Goal: Download file/media

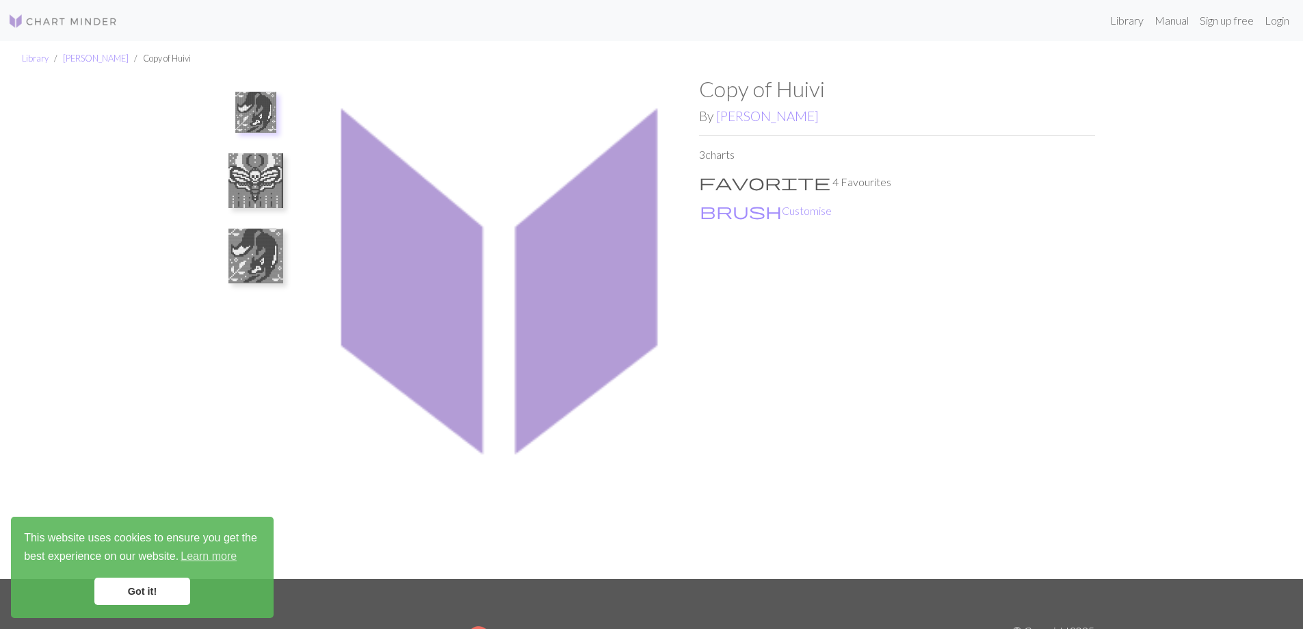
click at [256, 183] on img at bounding box center [255, 180] width 55 height 55
click at [259, 117] on img at bounding box center [255, 119] width 55 height 55
click at [386, 237] on img at bounding box center [501, 327] width 396 height 503
click at [252, 181] on img at bounding box center [255, 180] width 55 height 55
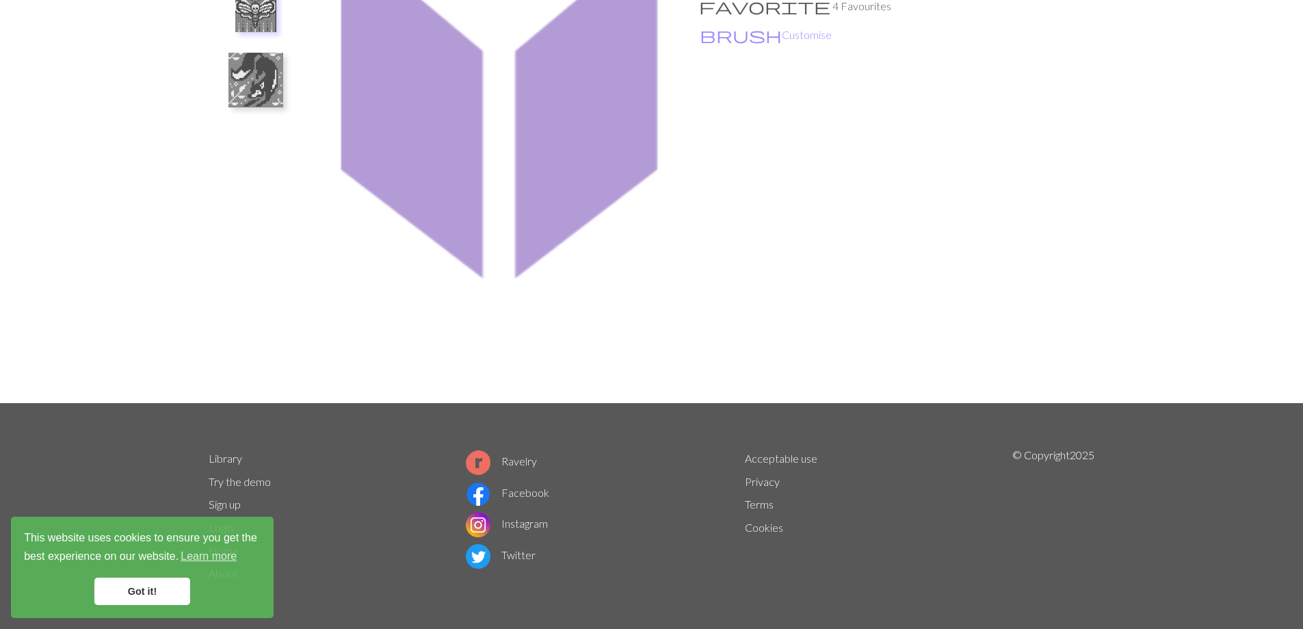
click at [131, 578] on link "Got it!" at bounding box center [142, 590] width 96 height 27
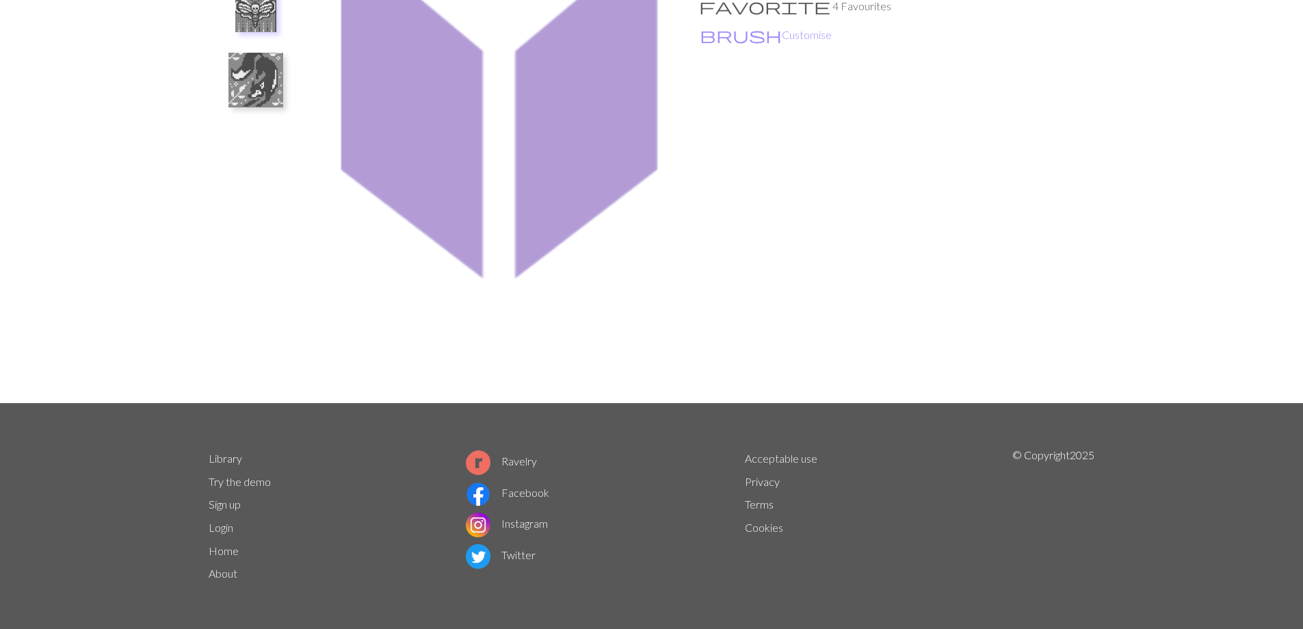
click at [131, 595] on link "Got it!" at bounding box center [142, 590] width 96 height 27
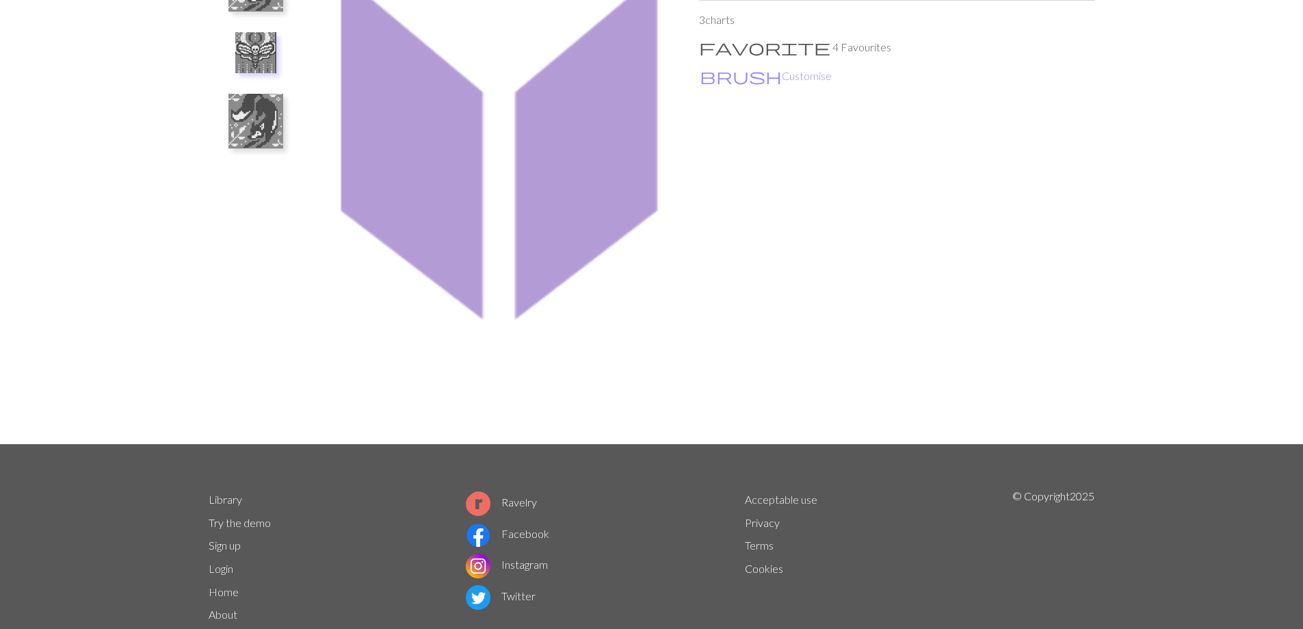
scroll to position [0, 0]
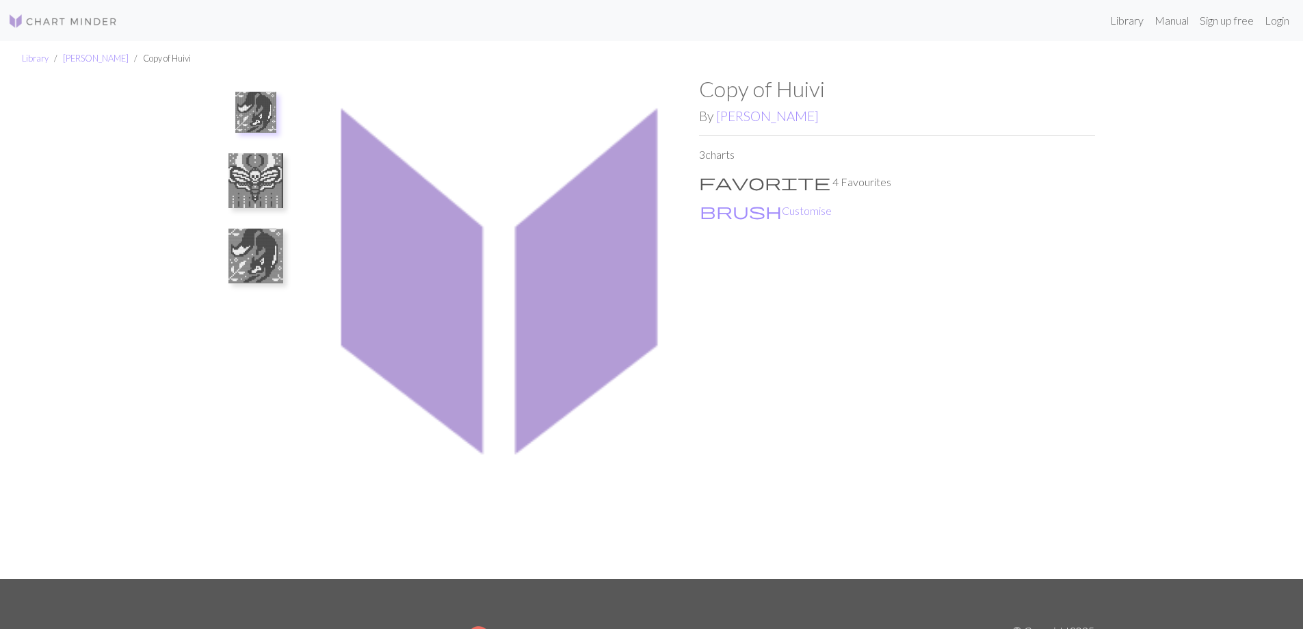
click at [248, 239] on img at bounding box center [255, 255] width 55 height 55
click at [255, 186] on img at bounding box center [255, 194] width 55 height 55
click at [94, 56] on link "[PERSON_NAME]" at bounding box center [96, 58] width 66 height 11
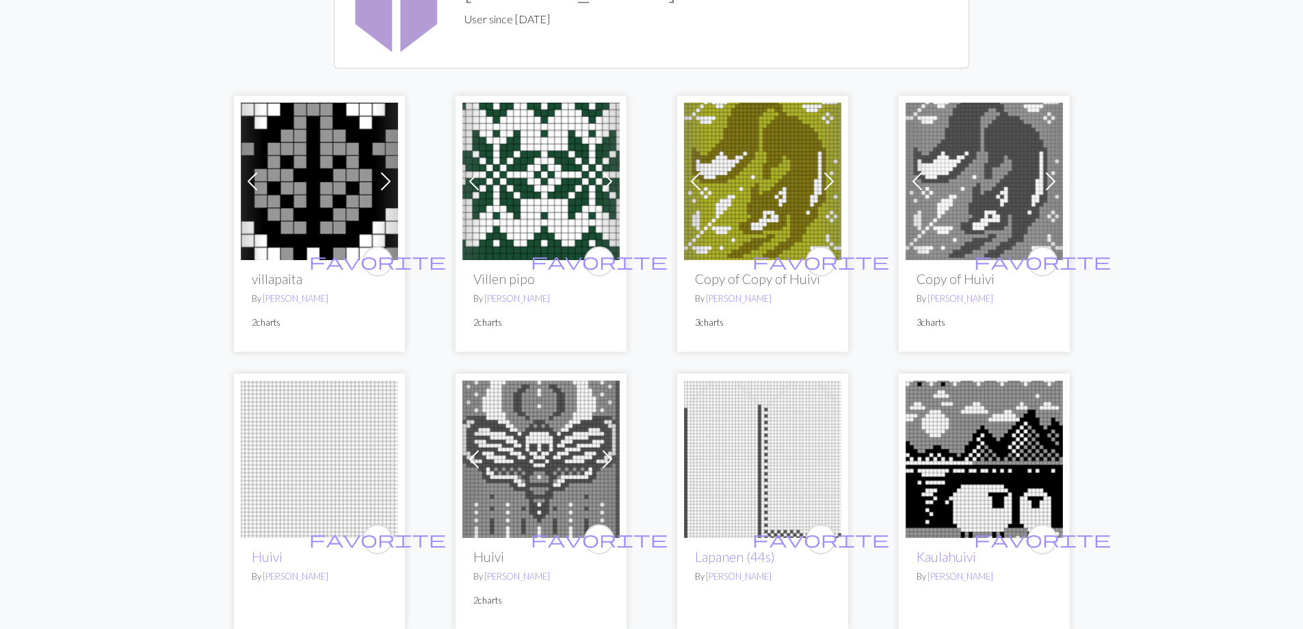
scroll to position [183, 0]
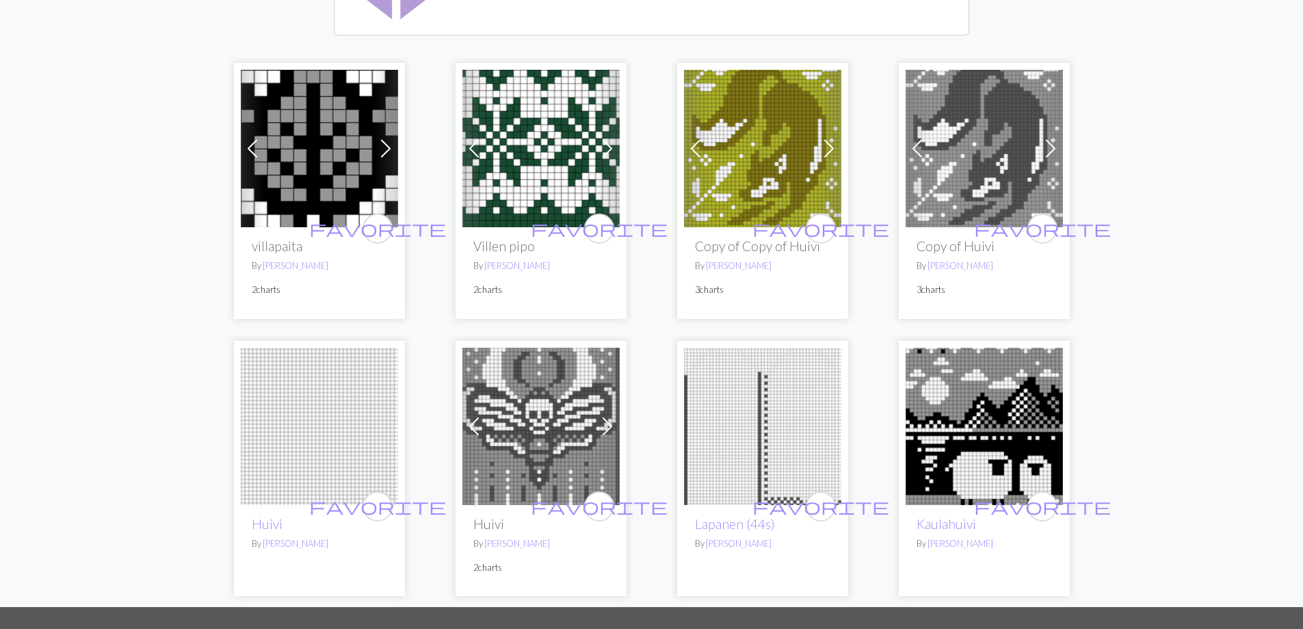
click at [510, 377] on img at bounding box center [540, 425] width 157 height 157
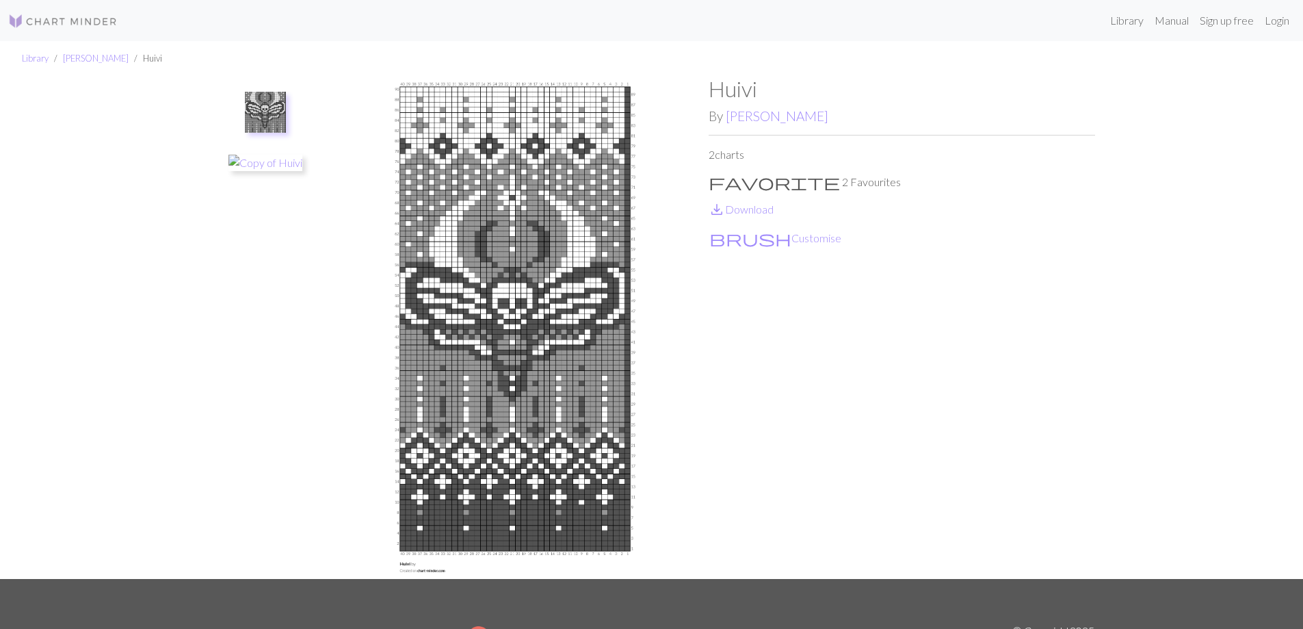
click at [521, 389] on img at bounding box center [515, 327] width 386 height 503
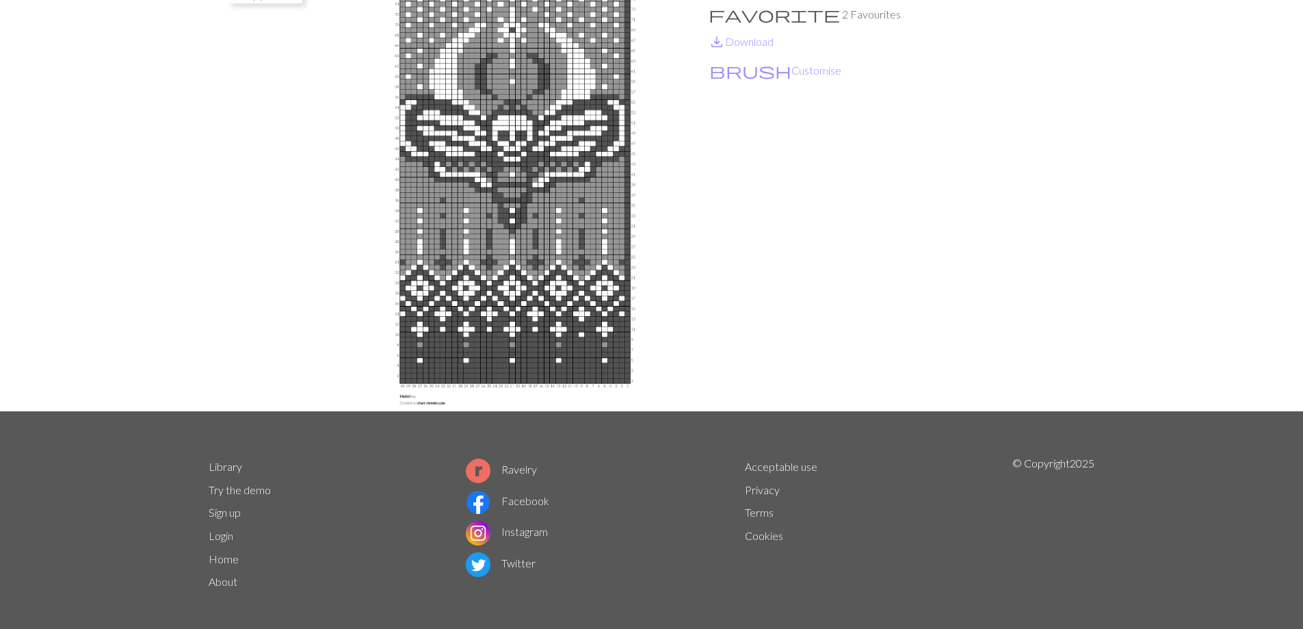
scroll to position [176, 0]
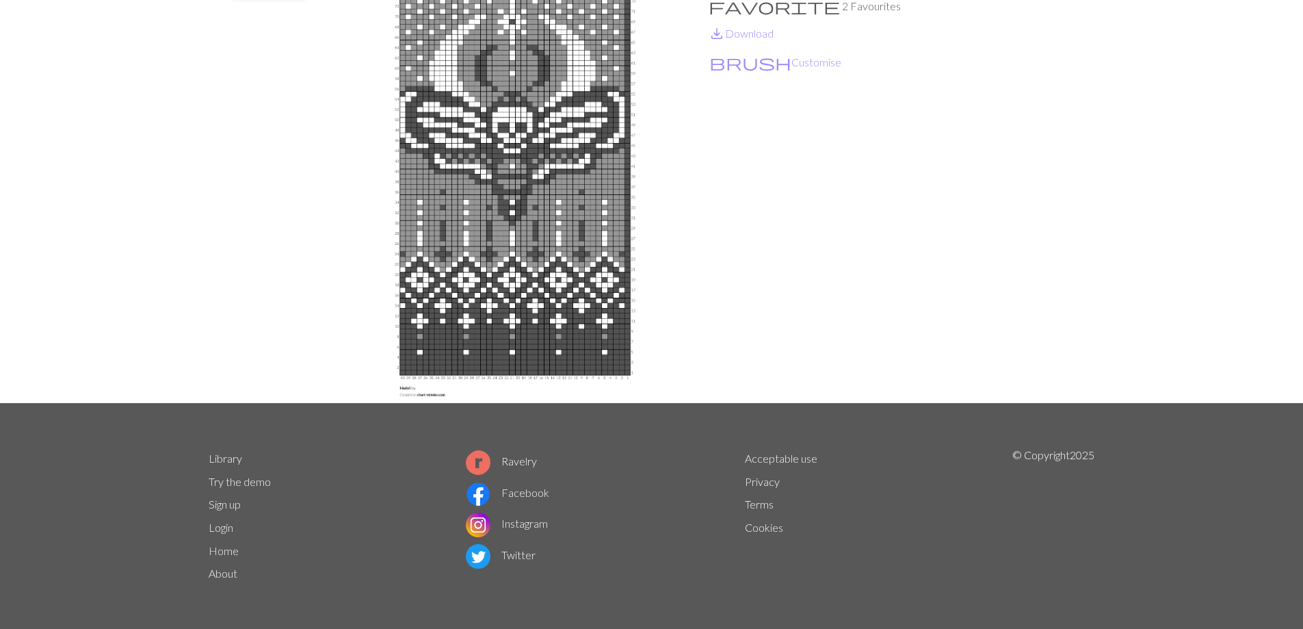
click at [419, 395] on img at bounding box center [515, 151] width 386 height 503
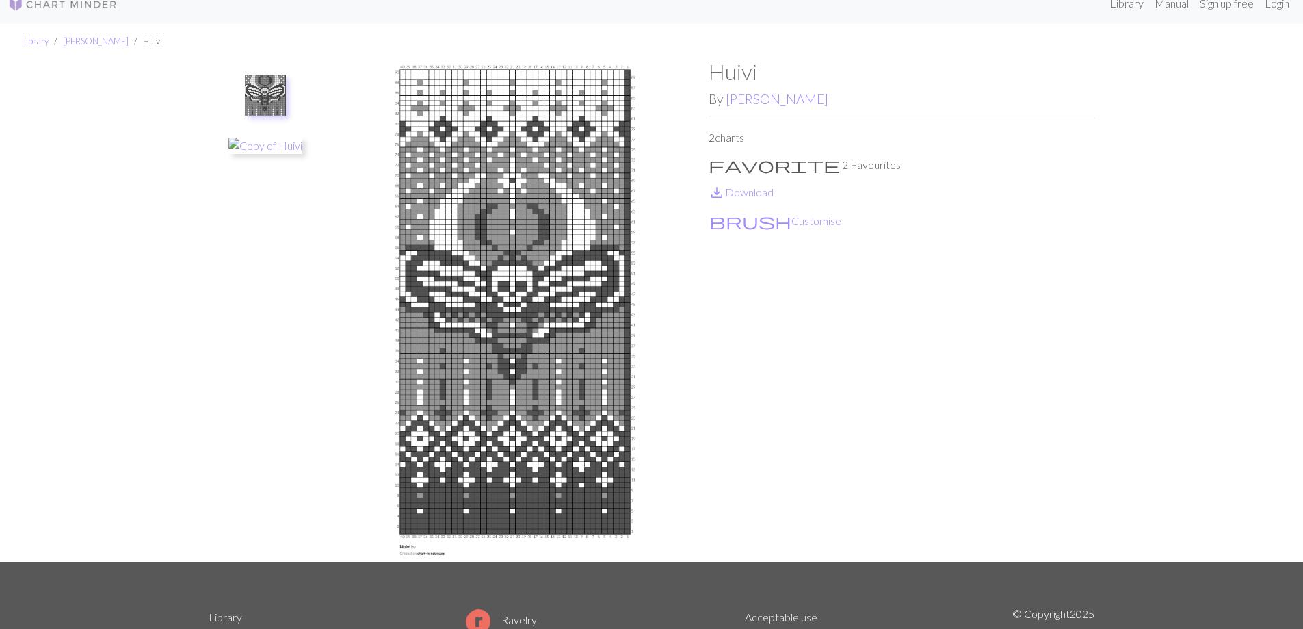
scroll to position [0, 0]
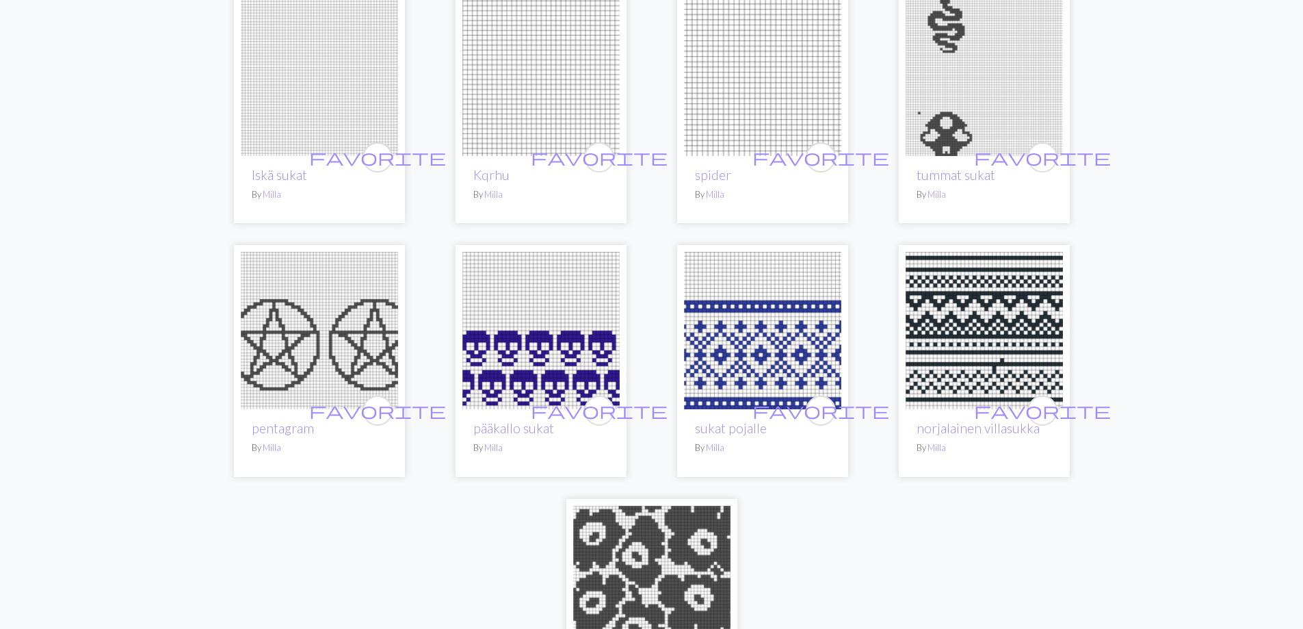
scroll to position [274, 0]
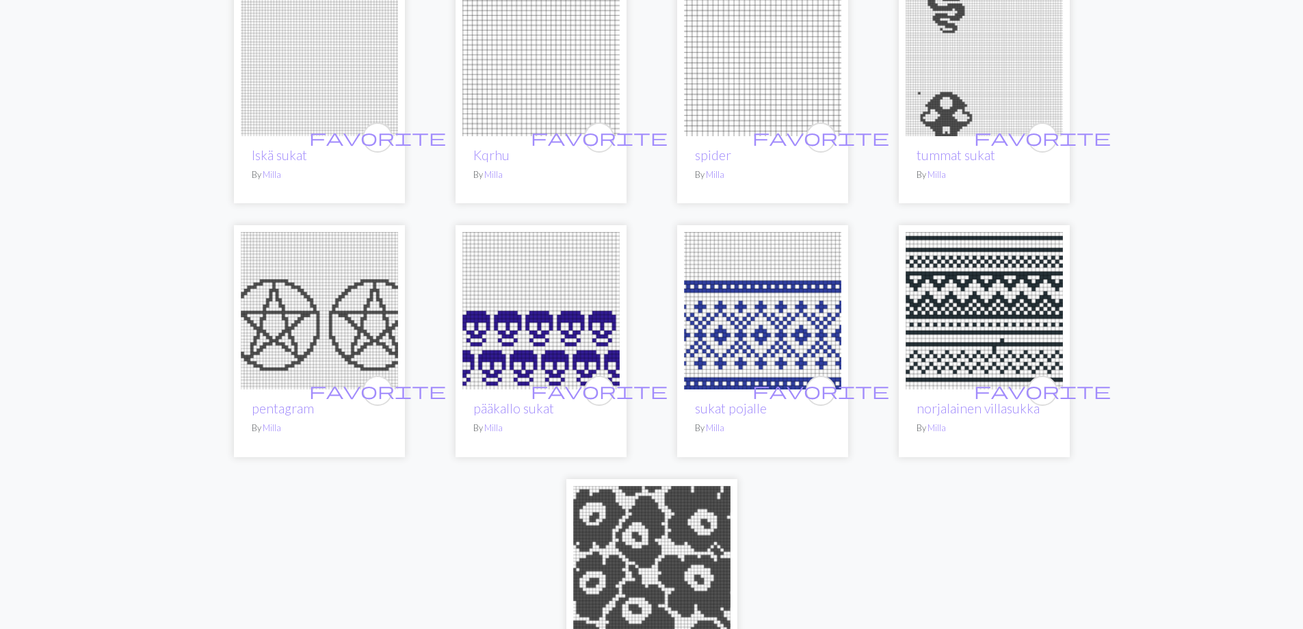
click at [291, 325] on img at bounding box center [319, 310] width 157 height 157
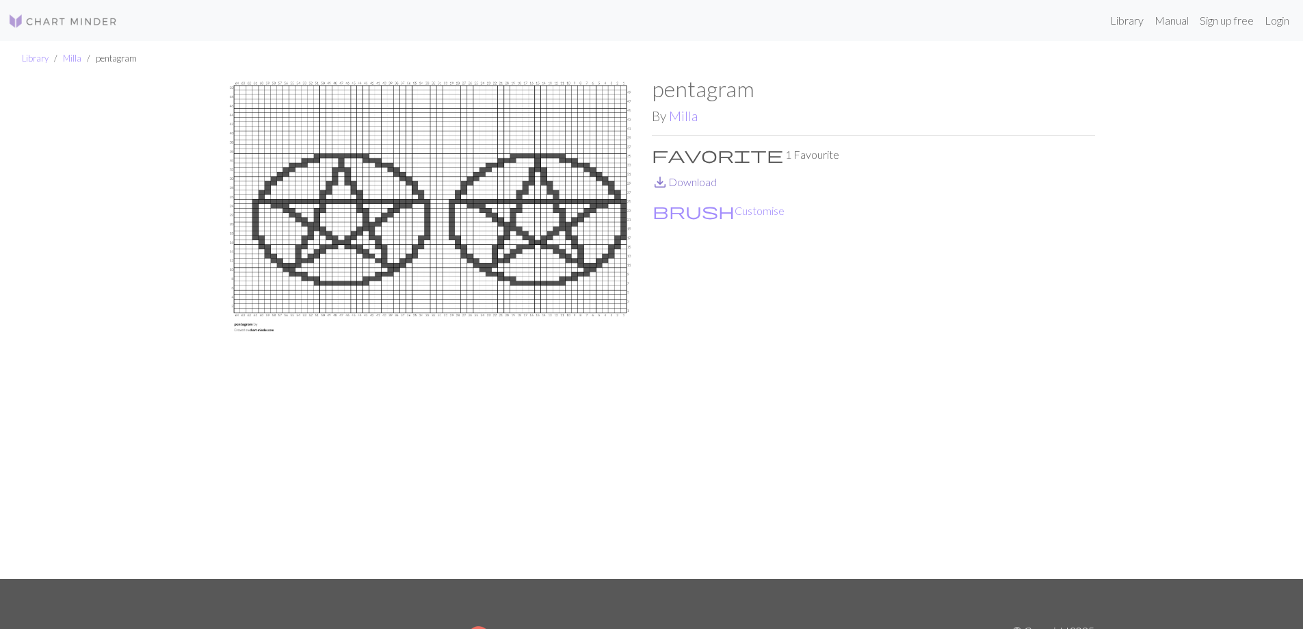
click at [696, 184] on link "save_alt Download" at bounding box center [684, 181] width 65 height 13
